Goal: Task Accomplishment & Management: Manage account settings

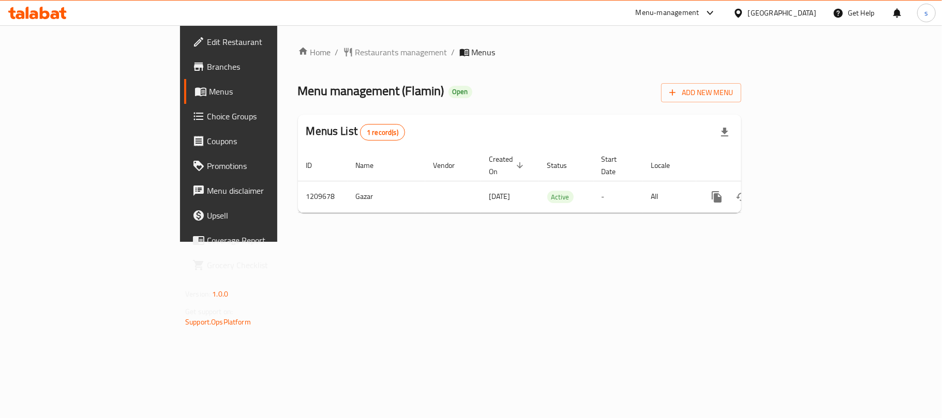
click at [207, 114] on span "Choice Groups" at bounding box center [268, 116] width 122 height 12
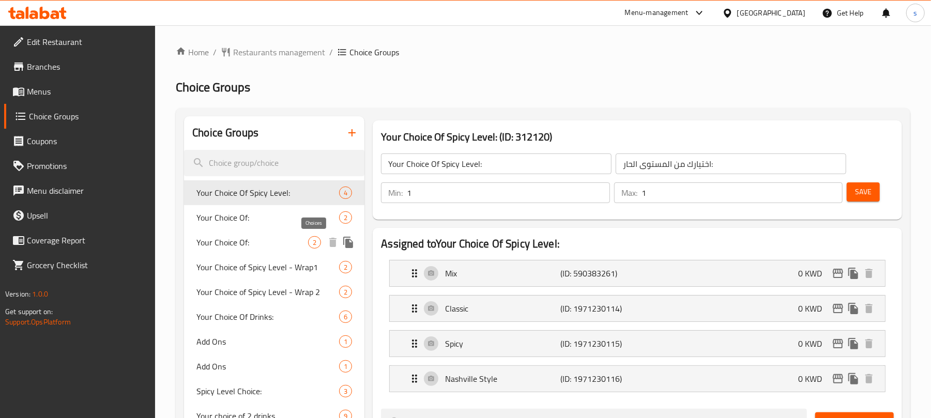
scroll to position [69, 0]
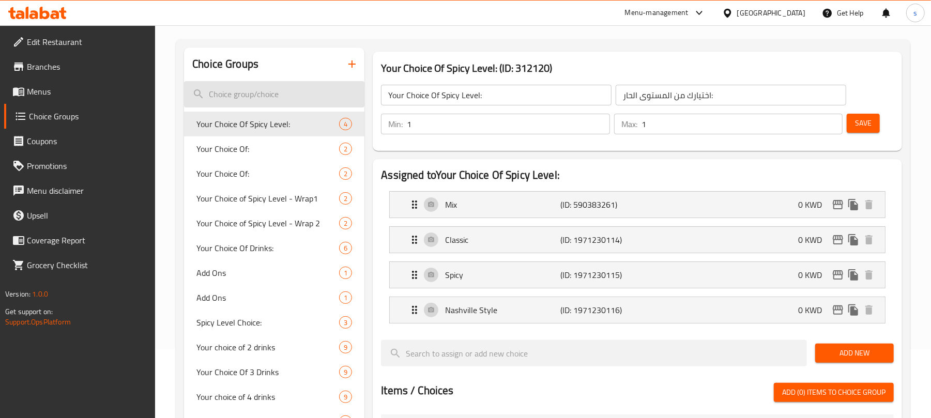
click at [265, 92] on input "search" at bounding box center [274, 94] width 180 height 26
paste input "Your choice of 2 drinks"
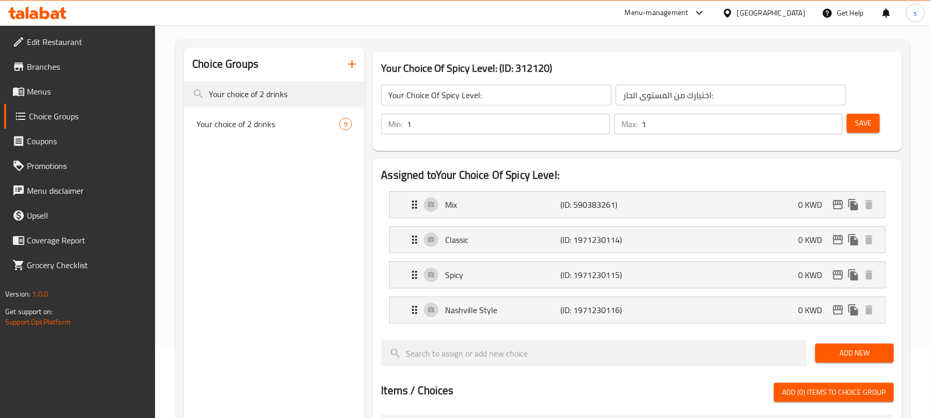
type input "Your choice of 2 drinks"
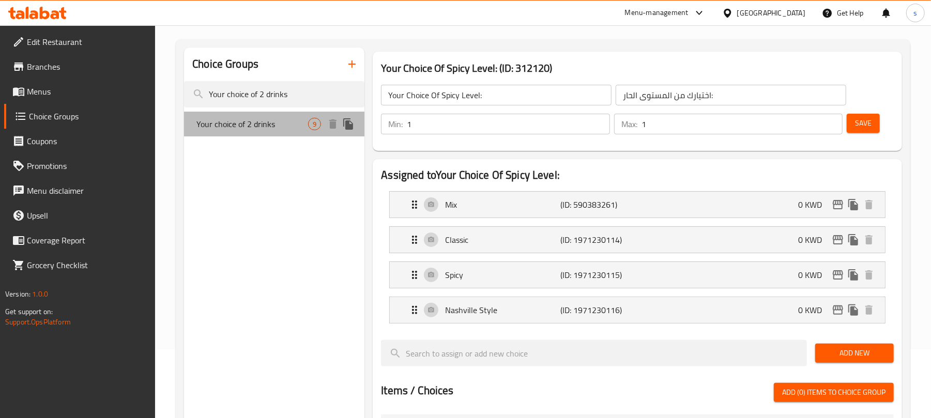
click at [224, 129] on span "Your choice of 2 drinks" at bounding box center [252, 124] width 112 height 12
type input "Your choice of 2 drinks"
type input "اختيارك من مشروبين"
type input "2"
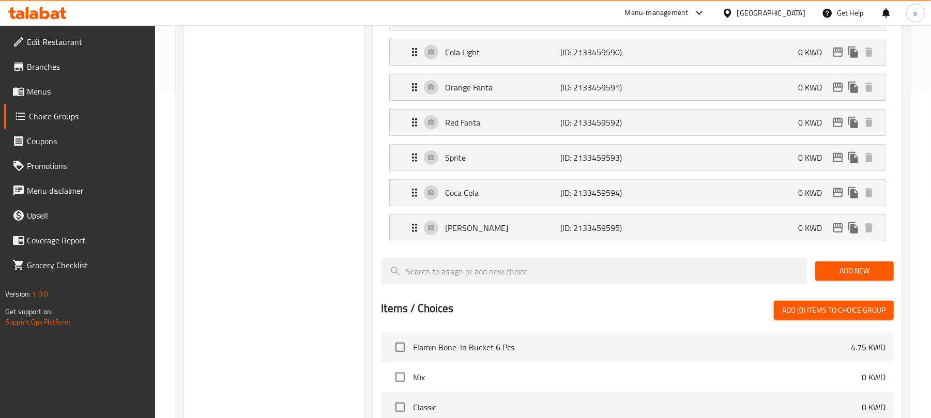
scroll to position [0, 0]
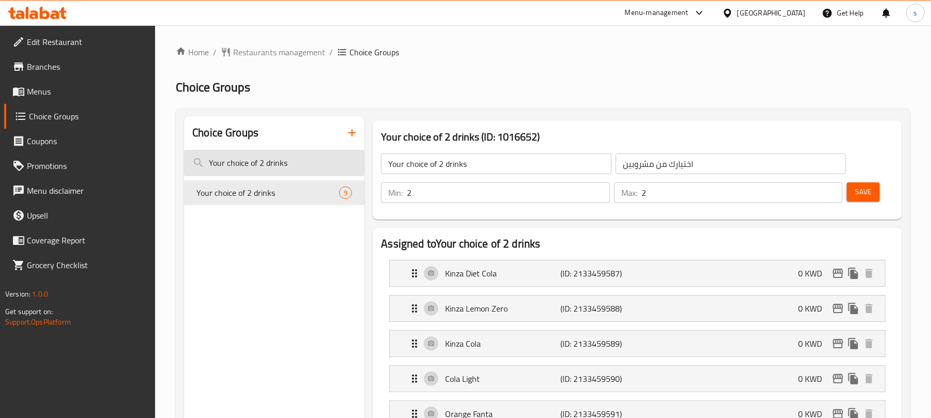
click at [253, 154] on input "Your choice of 2 drinks" at bounding box center [274, 163] width 180 height 26
paste input "Choice Of Spicy Level:"
click at [253, 154] on input "Your Choice Of Spicy Level:" at bounding box center [274, 163] width 180 height 26
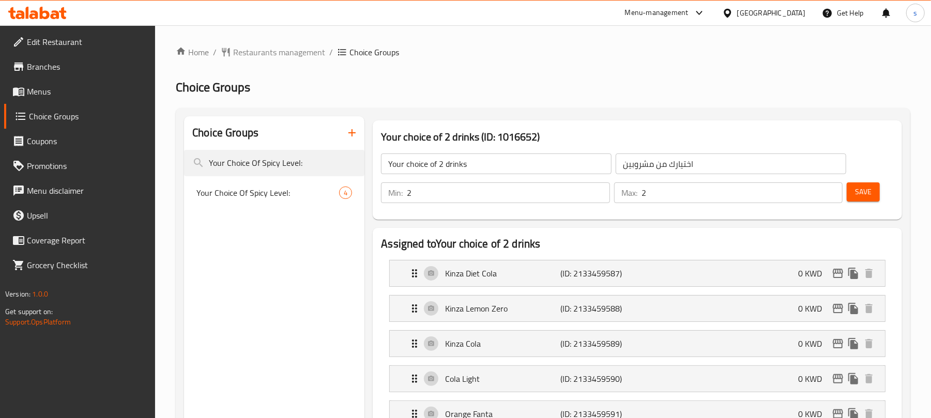
type input "Your Choice Of Spicy Level:"
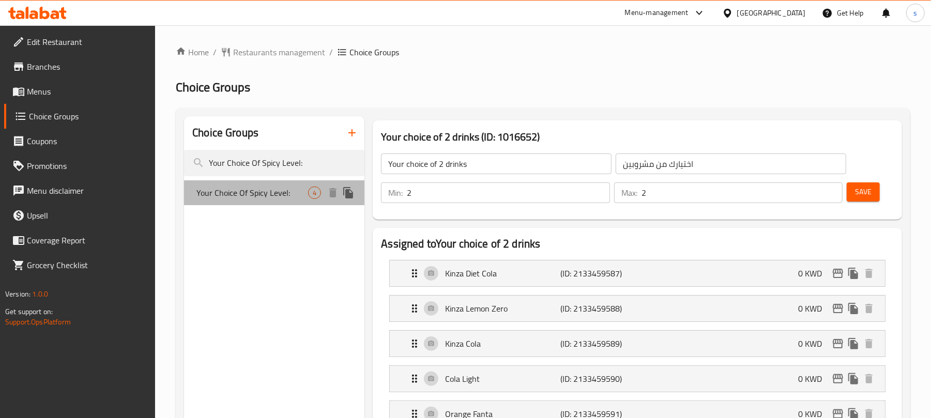
click at [253, 201] on div "Your Choice Of Spicy Level: 4" at bounding box center [274, 192] width 180 height 25
type input "Your Choice Of Spicy Level:"
type input "اختيارك من المستوى الحار:"
type input "1"
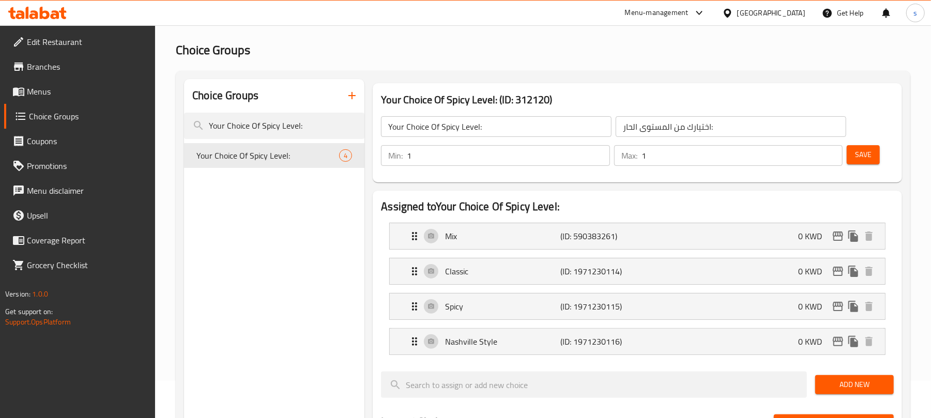
scroll to position [69, 0]
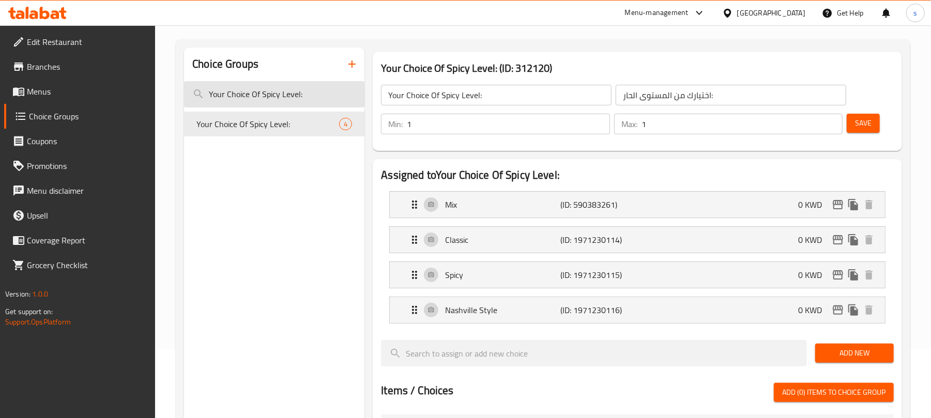
click at [286, 96] on input "Your Choice Of Spicy Level:" at bounding box center [274, 94] width 180 height 26
paste input "search"
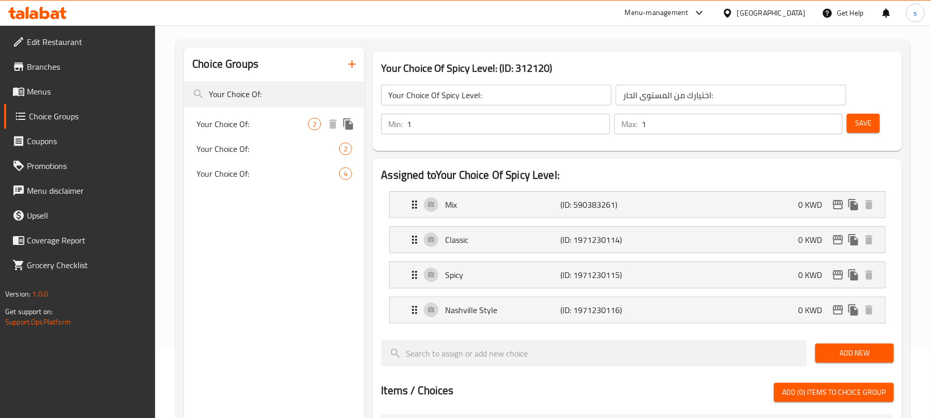
type input "Your Choice Of:"
click at [222, 129] on span "Your Choice Of:" at bounding box center [252, 124] width 112 height 12
type input "Your Choice Of:"
type input "إختيارك من:"
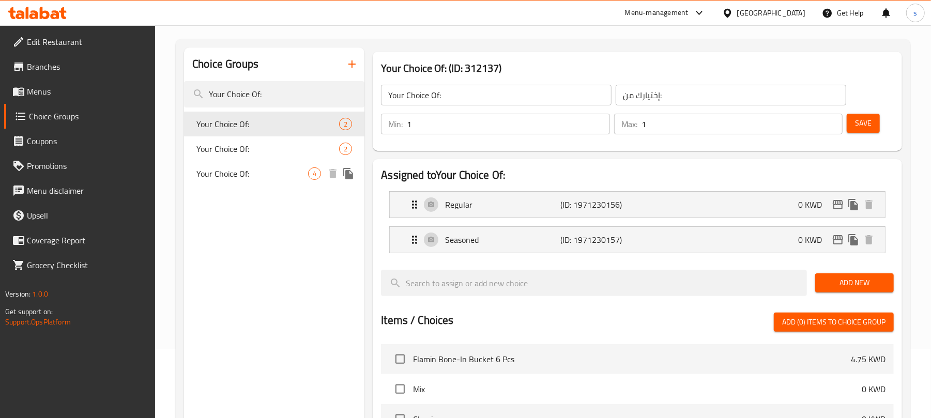
click at [220, 161] on div "Your Choice Of: 4" at bounding box center [274, 173] width 180 height 25
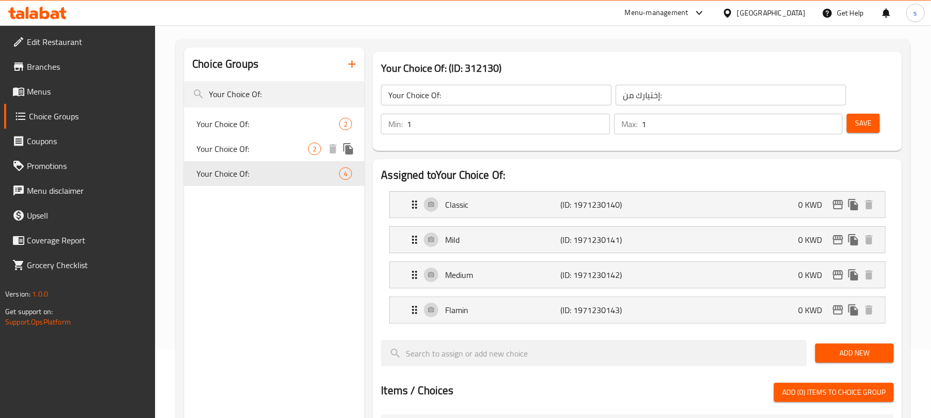
click at [240, 148] on span "Your Choice Of:" at bounding box center [252, 149] width 112 height 12
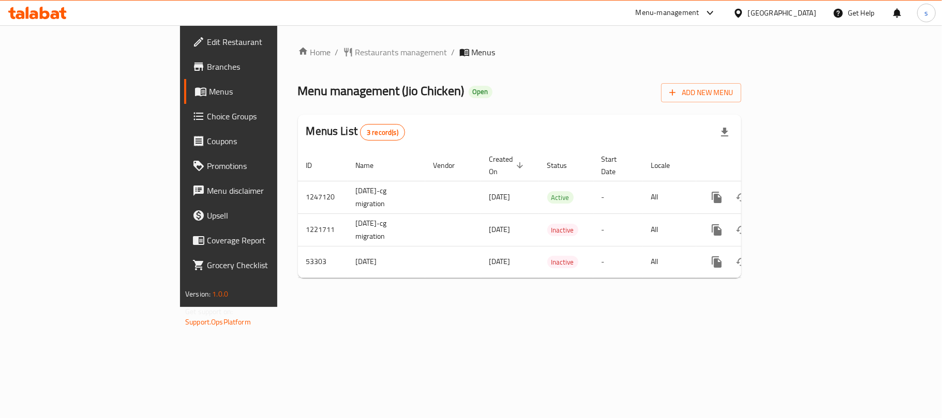
click at [355, 52] on span "Restaurants management" at bounding box center [401, 52] width 92 height 12
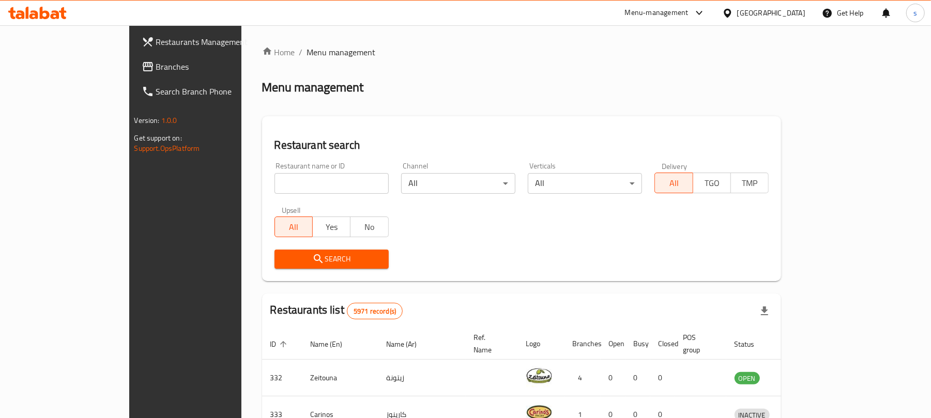
click at [156, 60] on span "Branches" at bounding box center [216, 66] width 120 height 12
